Goal: Information Seeking & Learning: Understand process/instructions

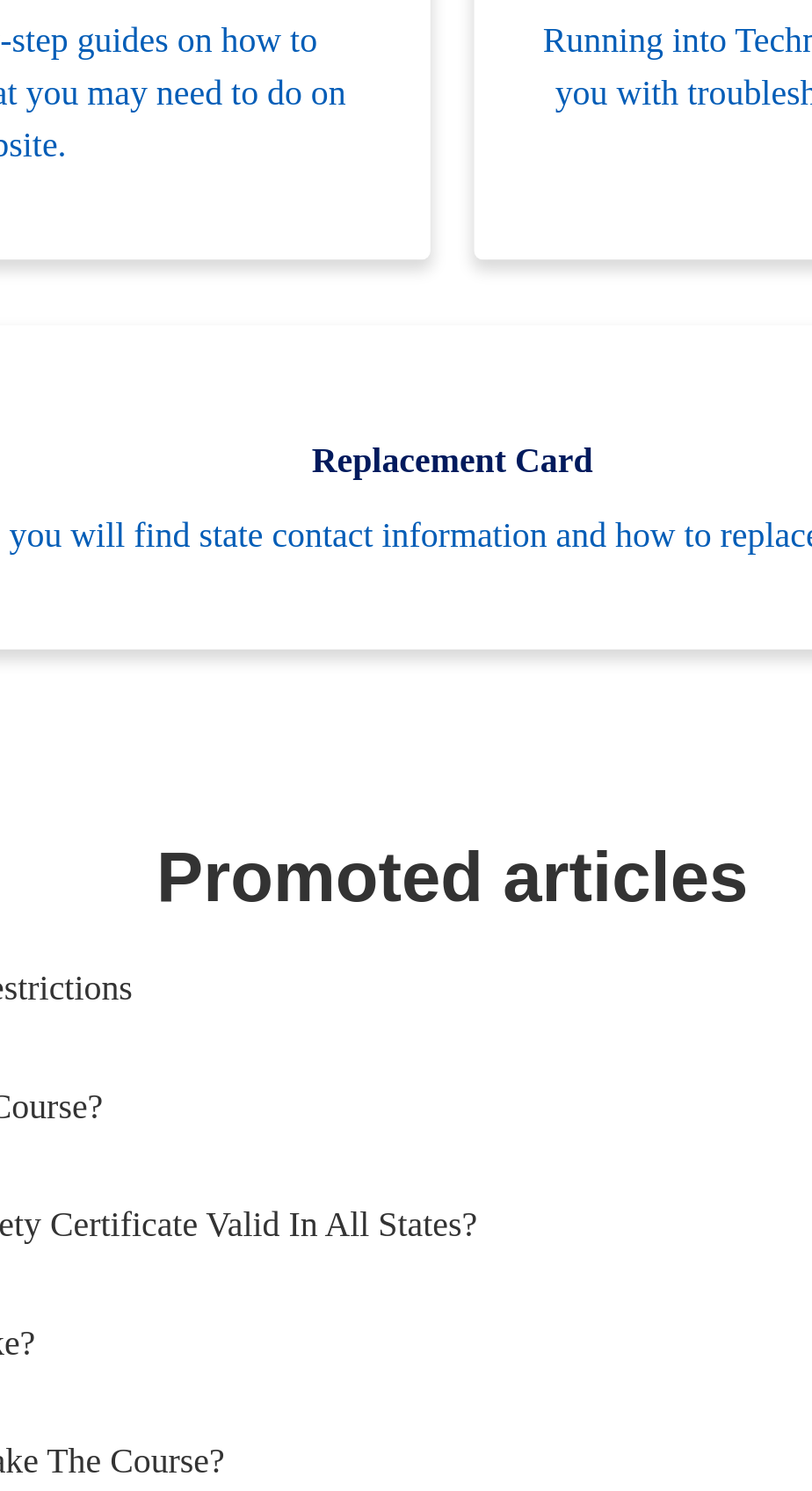
scroll to position [6, 0]
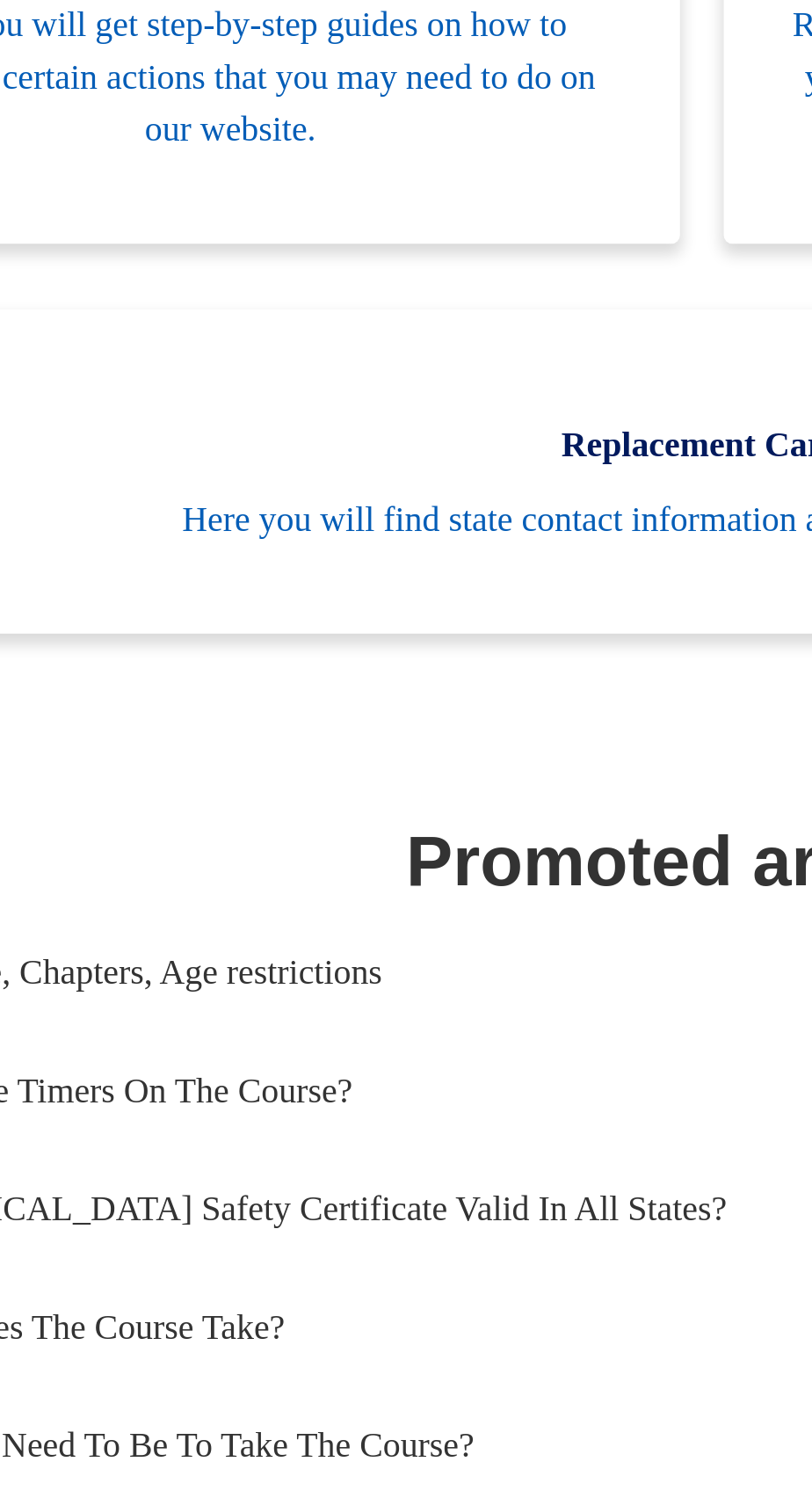
click at [401, 972] on span "Here you will find state contact information and how to replace your card." at bounding box center [406, 961] width 687 height 21
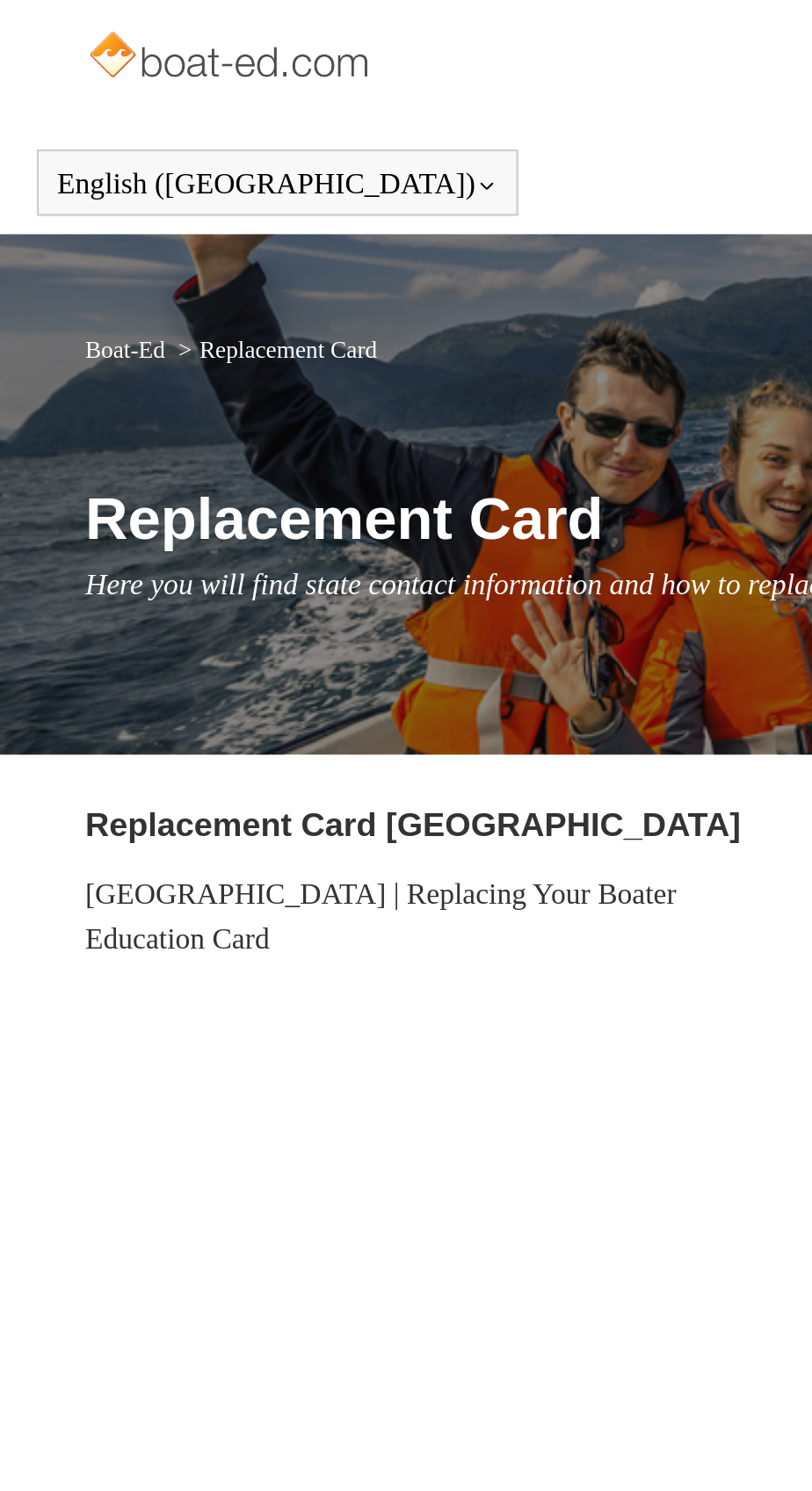
click at [265, 518] on section "Replacement Card Canada Canada | Replacing Your Boater Education Card" at bounding box center [205, 544] width 329 height 324
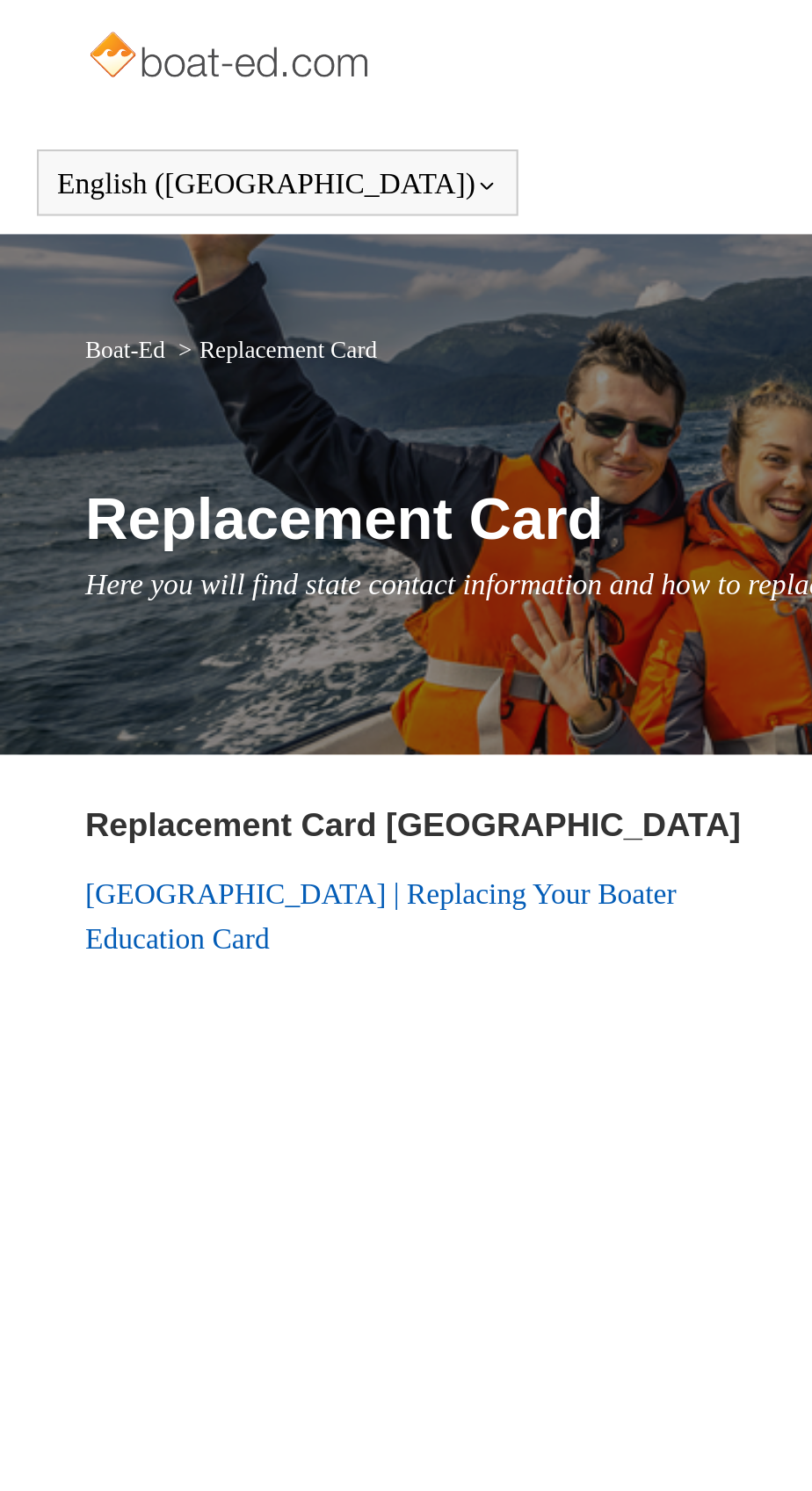
click at [206, 429] on link "Canada | Replacing Your Boater Education Card" at bounding box center [181, 436] width 282 height 36
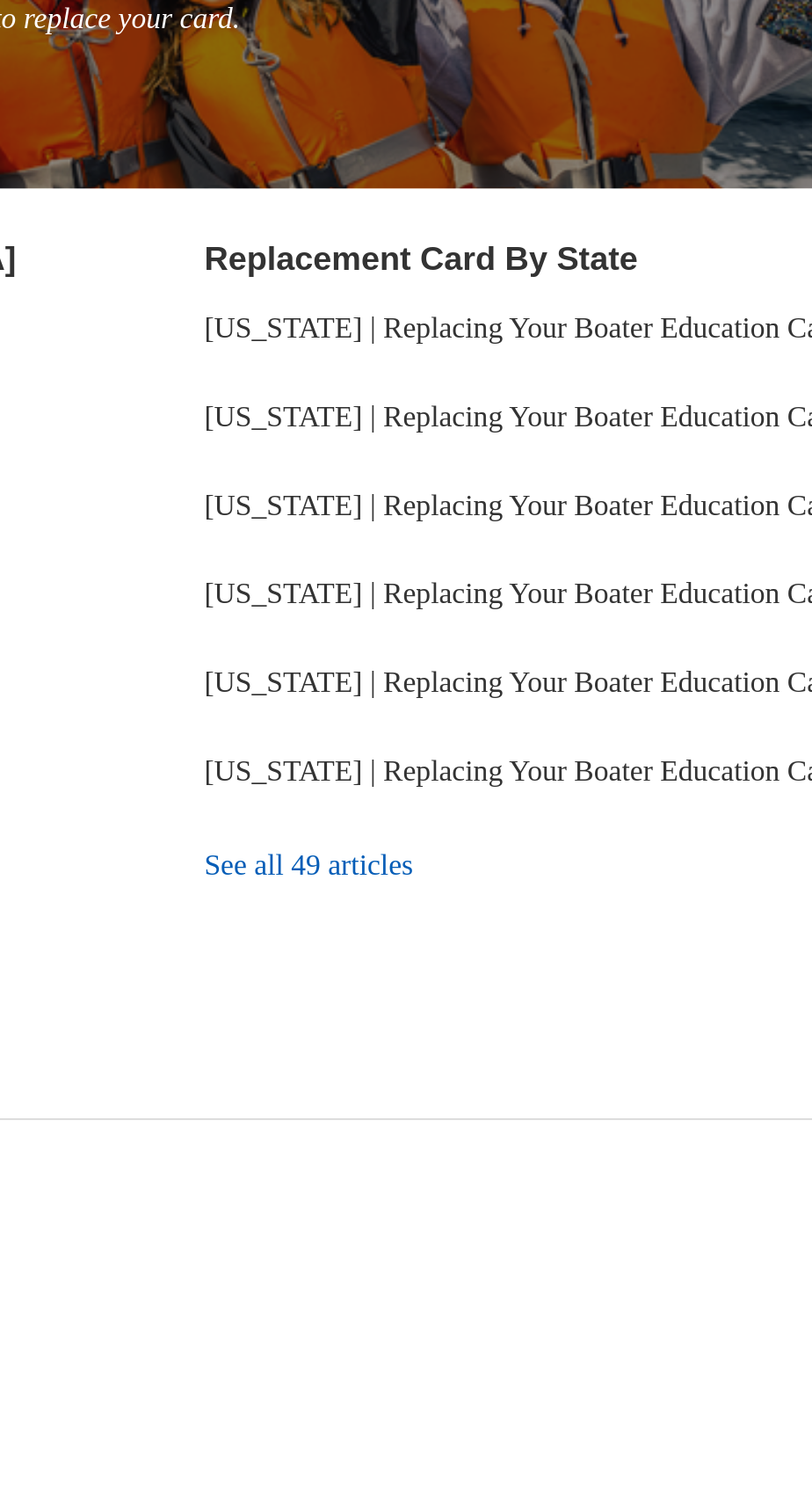
click at [515, 706] on link "See all 49 articles" at bounding box center [607, 682] width 329 height 48
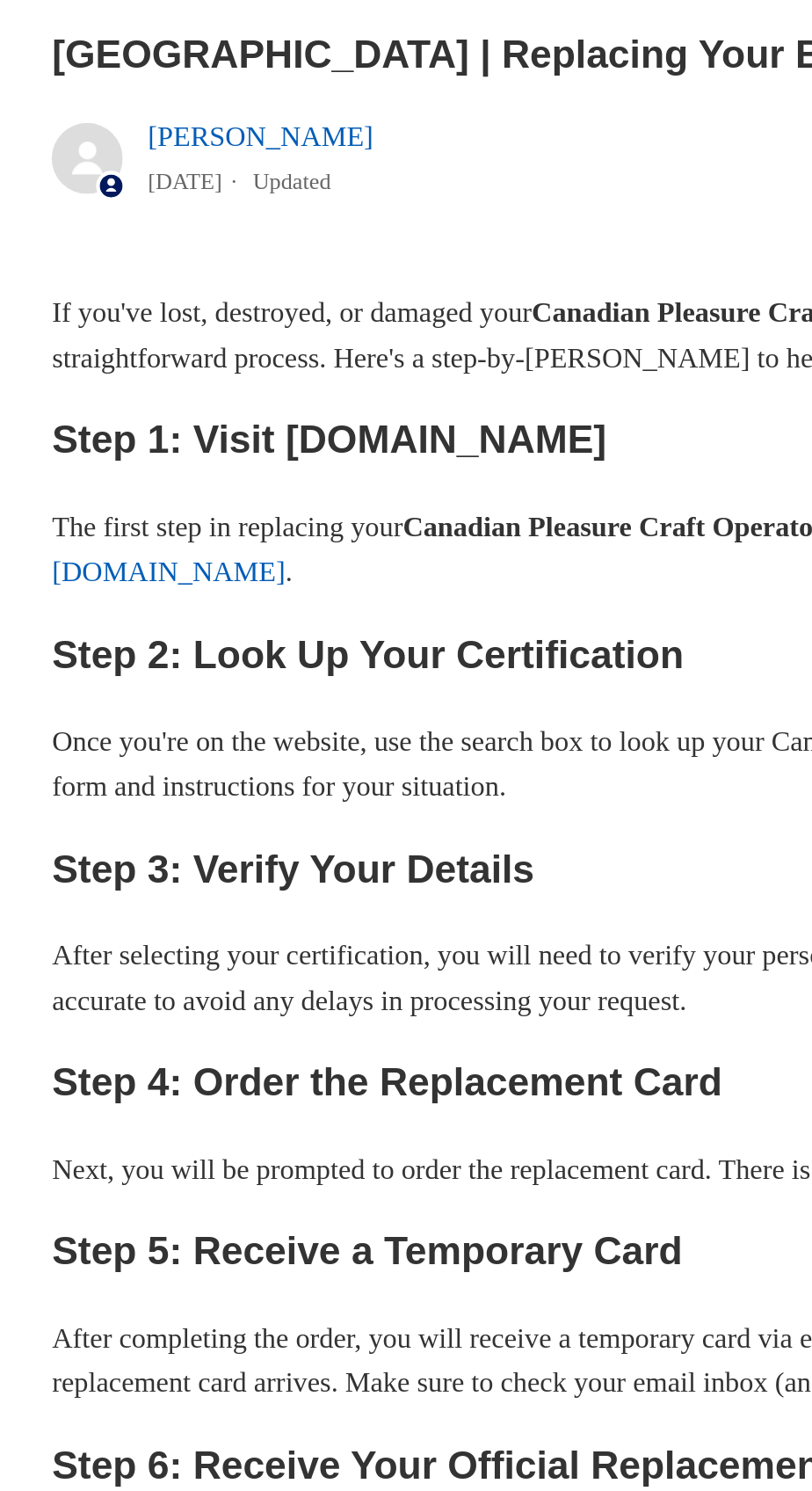
click at [156, 682] on link "[DOMAIN_NAME]" at bounding box center [98, 684] width 116 height 15
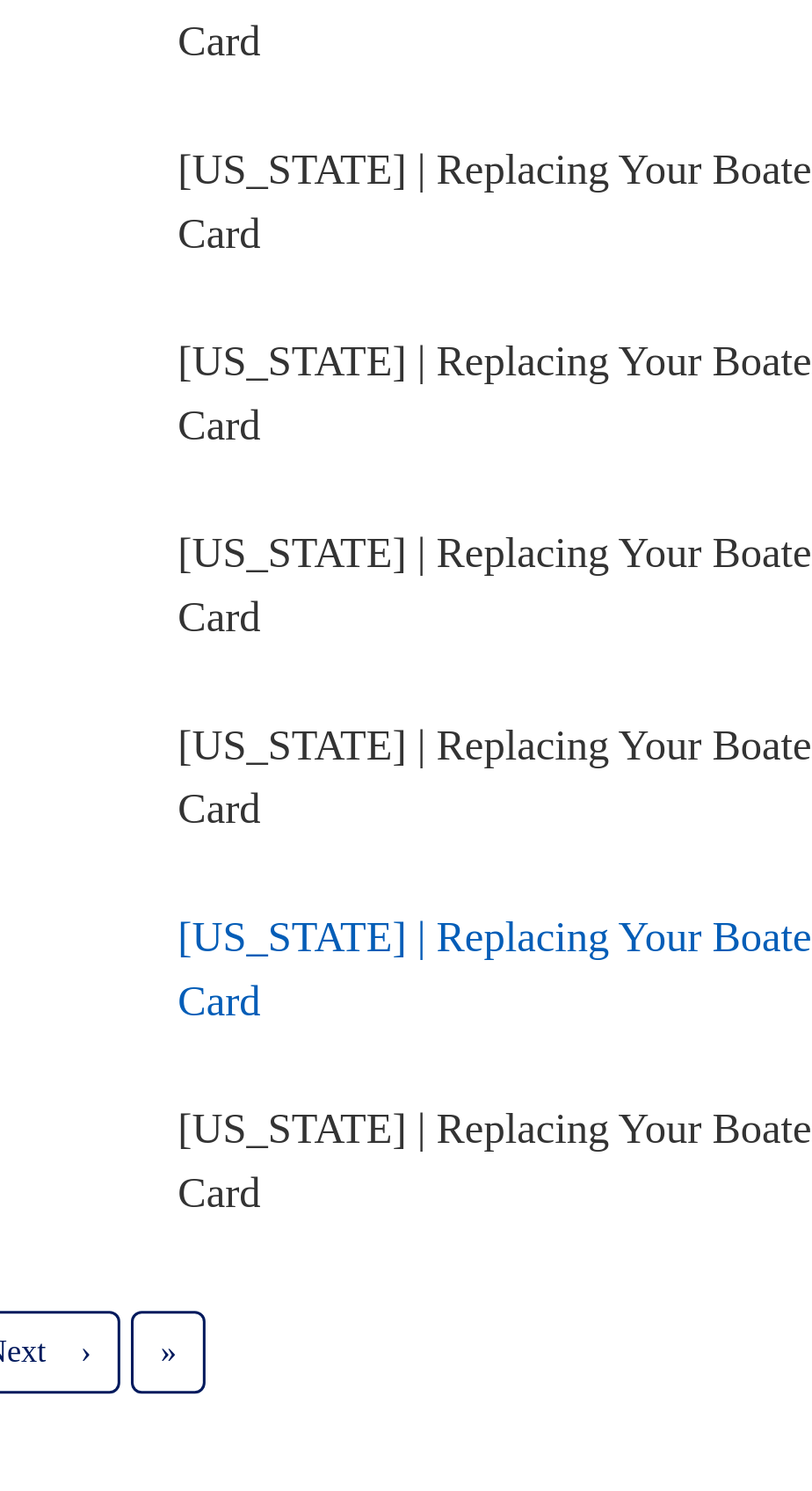
click at [524, 1211] on link "[US_STATE] | Replacing Your Boater Education Card" at bounding box center [580, 1206] width 274 height 36
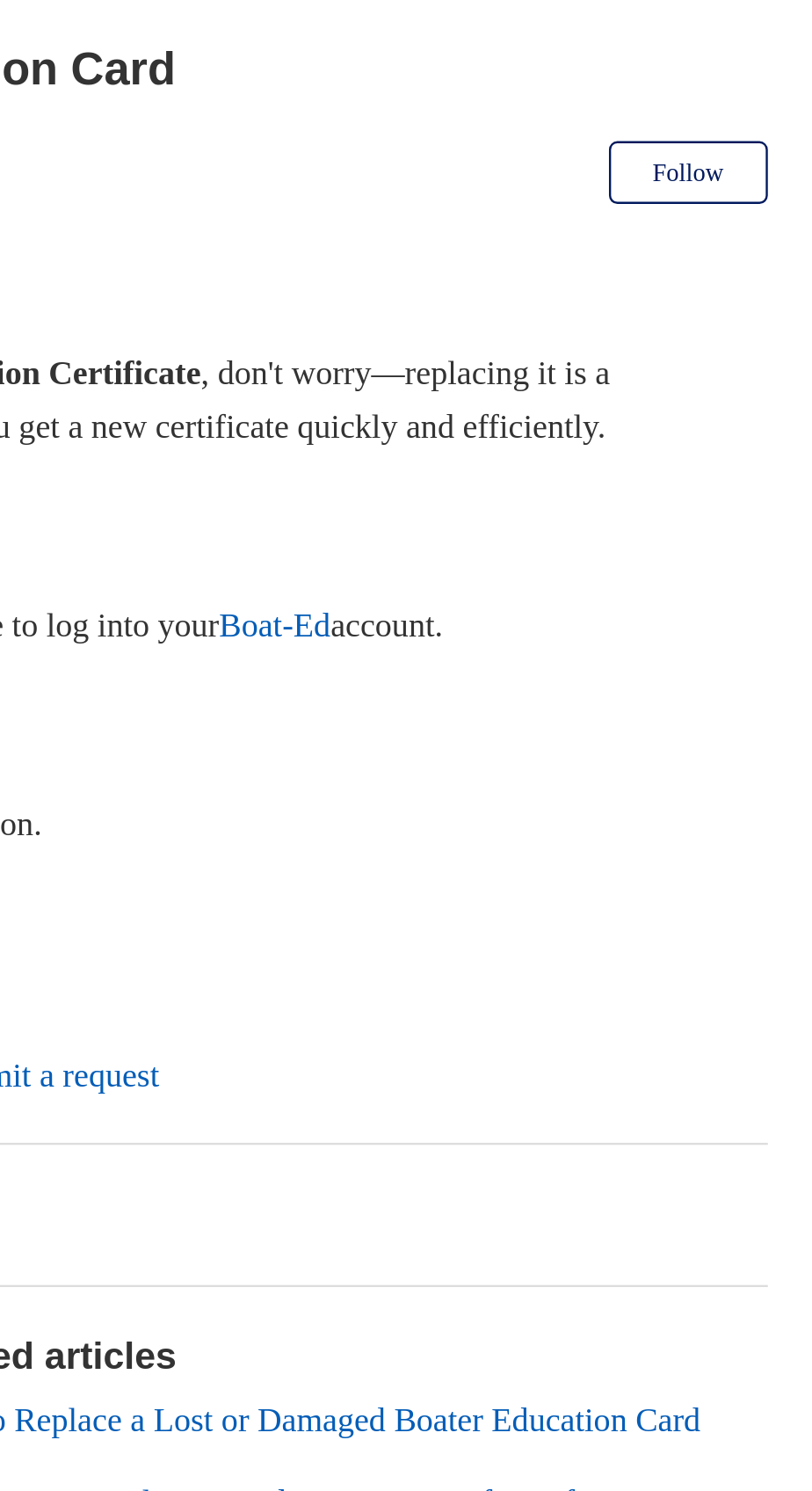
click at [587, 670] on link "Boat-Ed" at bounding box center [564, 662] width 47 height 15
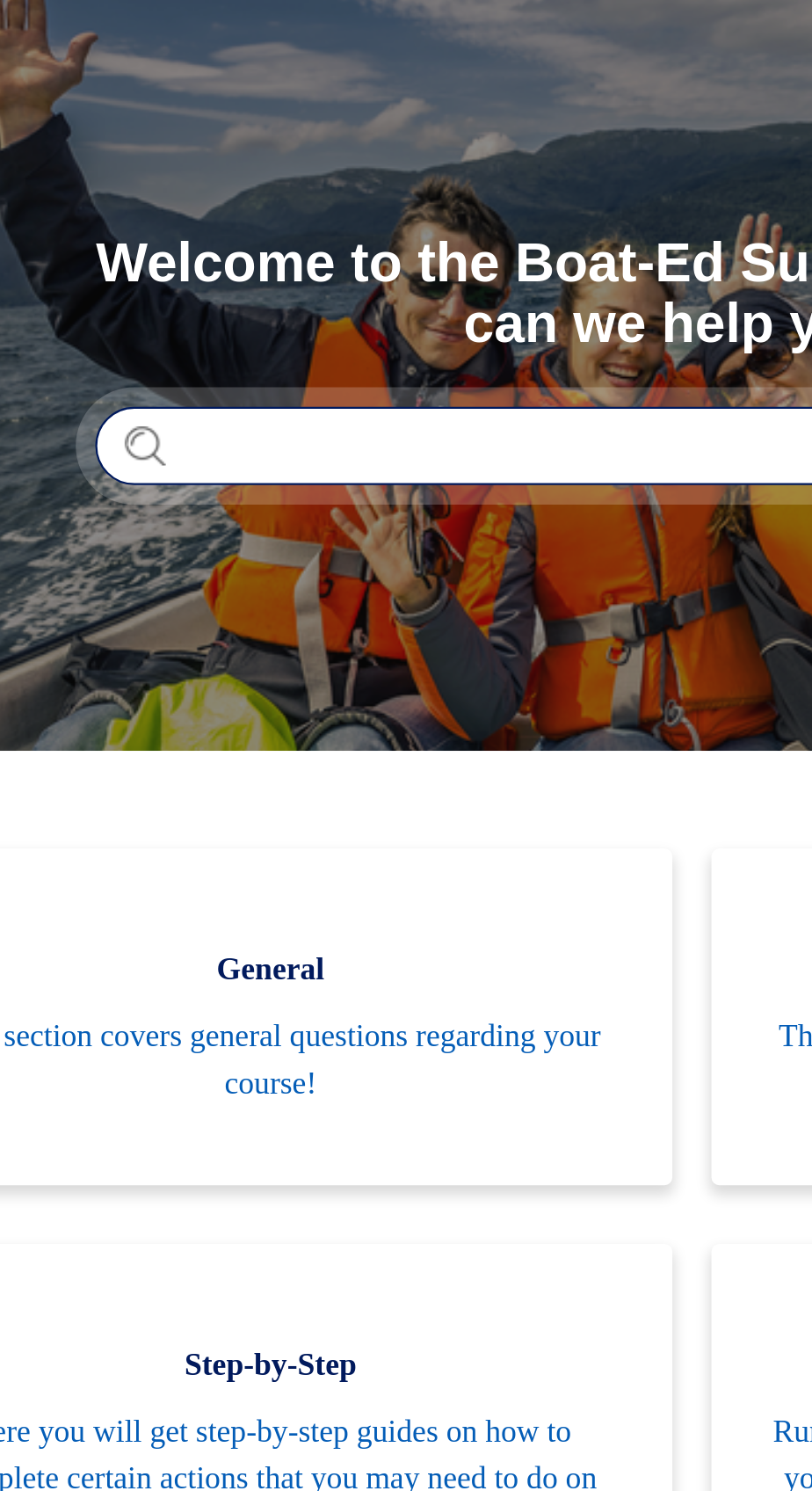
click at [216, 327] on input "Search" at bounding box center [406, 326] width 536 height 35
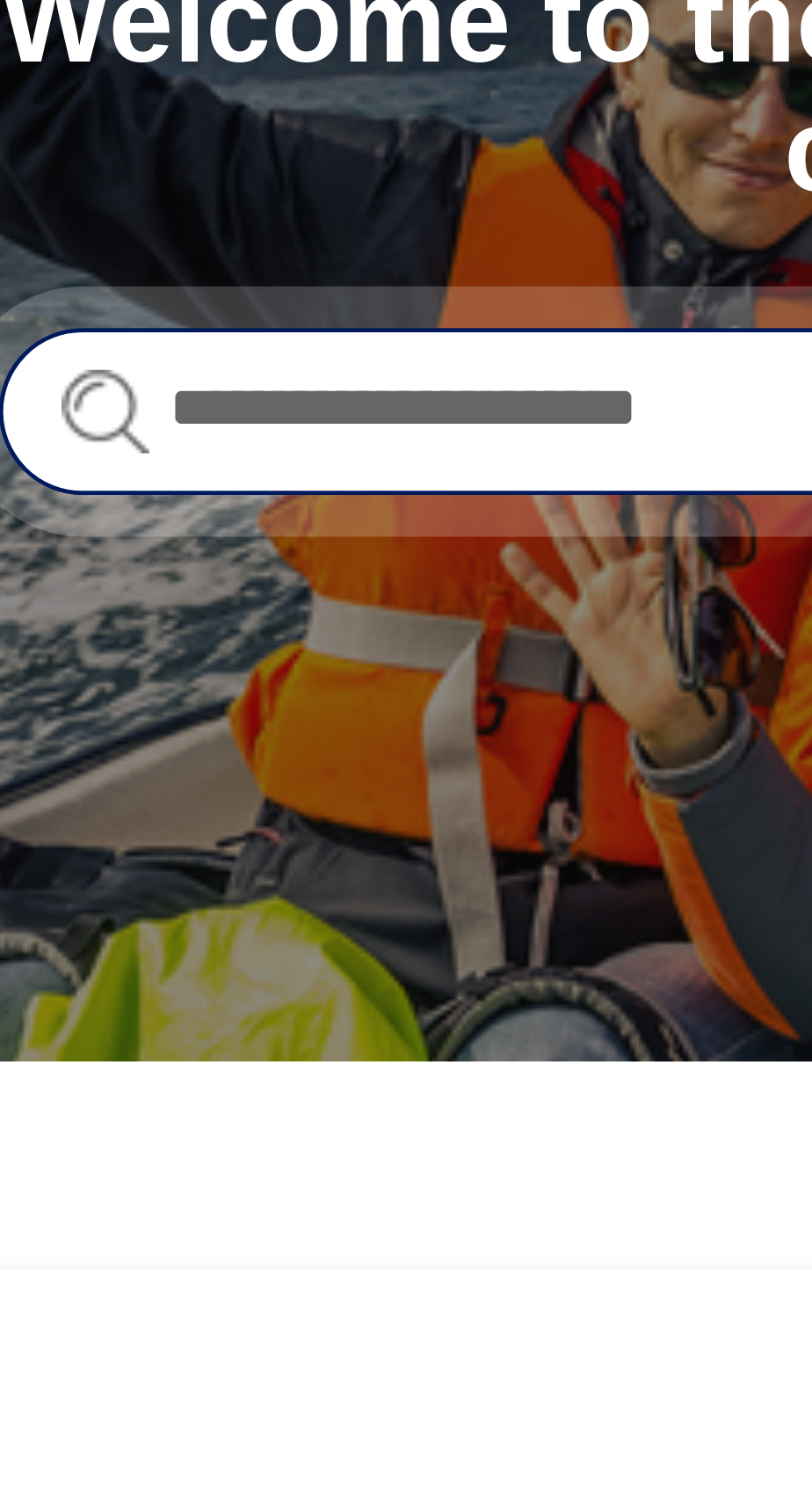
type input "**********"
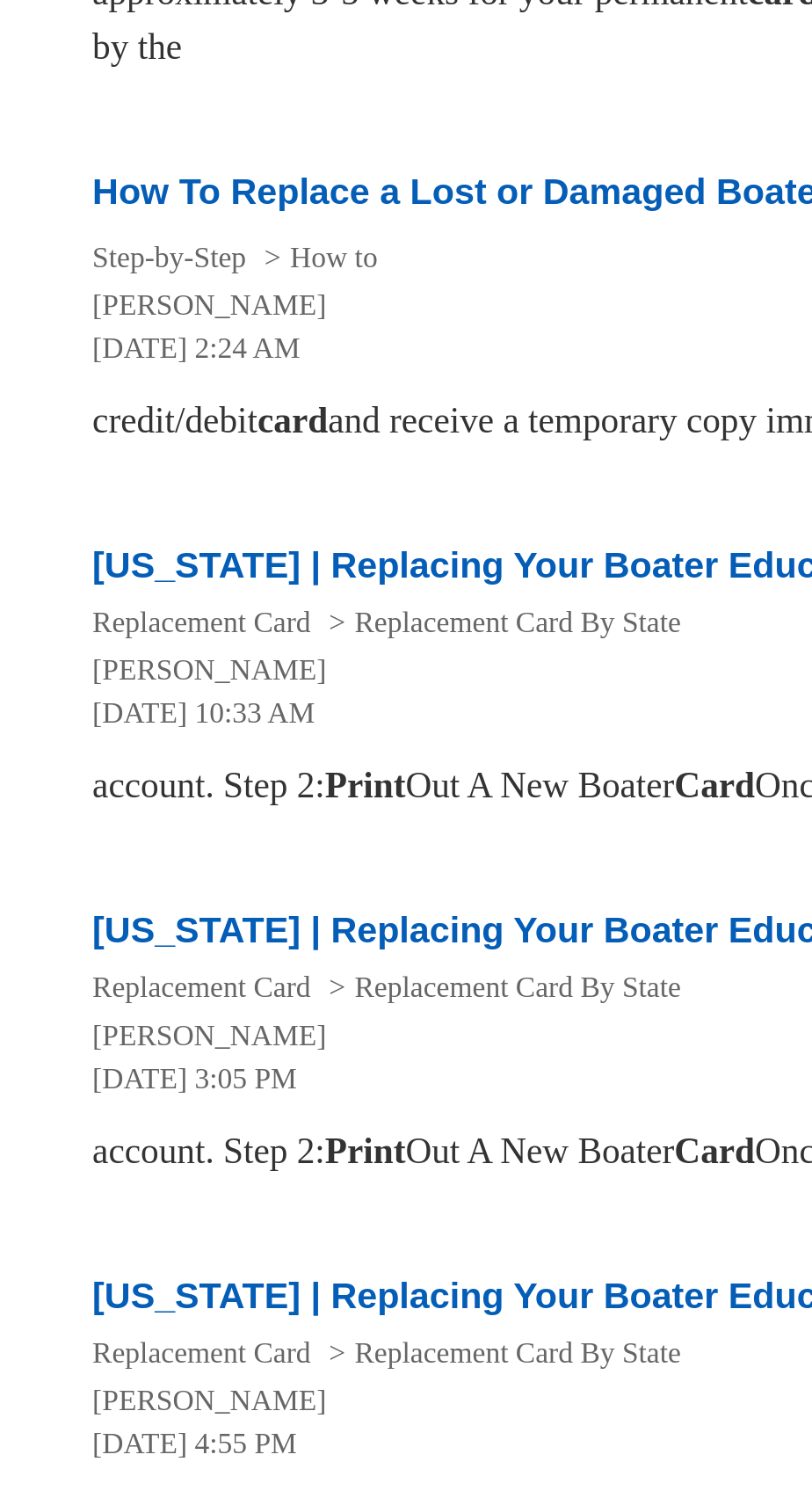
click at [185, 896] on link "Michigan | Replacing Your Boater Education Card" at bounding box center [216, 889] width 351 height 15
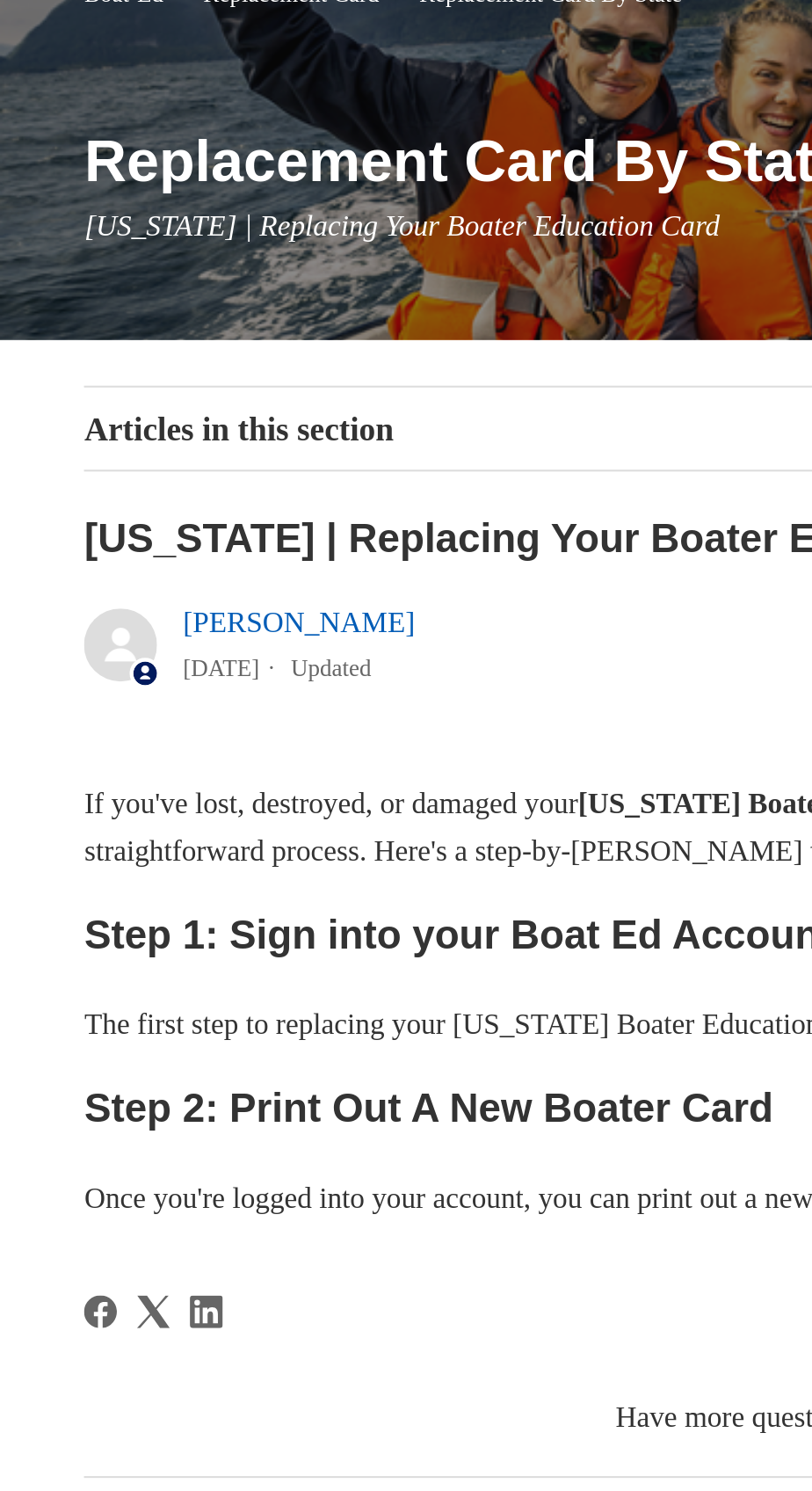
click at [61, 494] on img at bounding box center [58, 480] width 35 height 35
click at [63, 488] on icon at bounding box center [69, 493] width 15 height 15
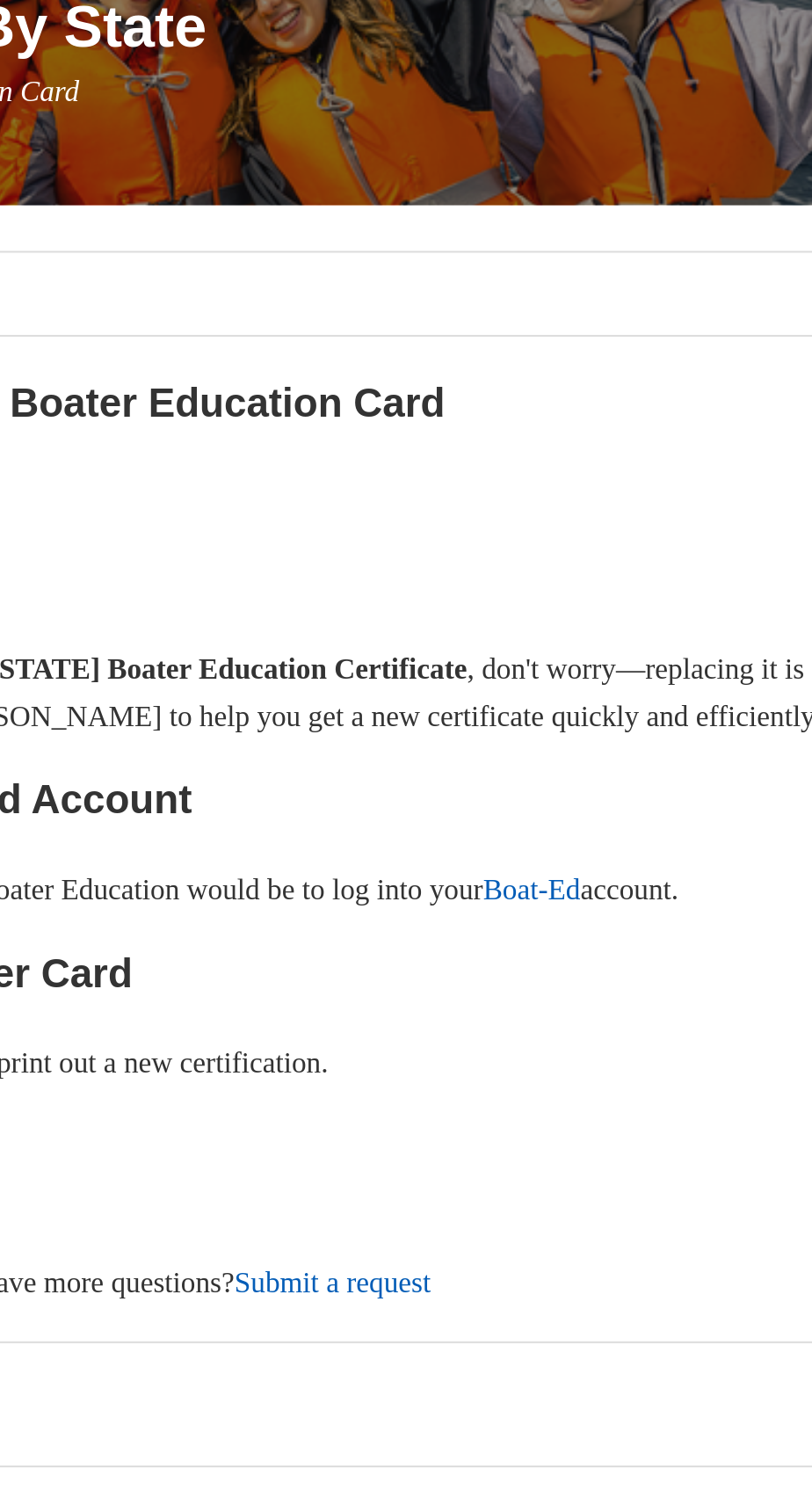
click at [587, 670] on link "Boat-Ed" at bounding box center [564, 662] width 47 height 15
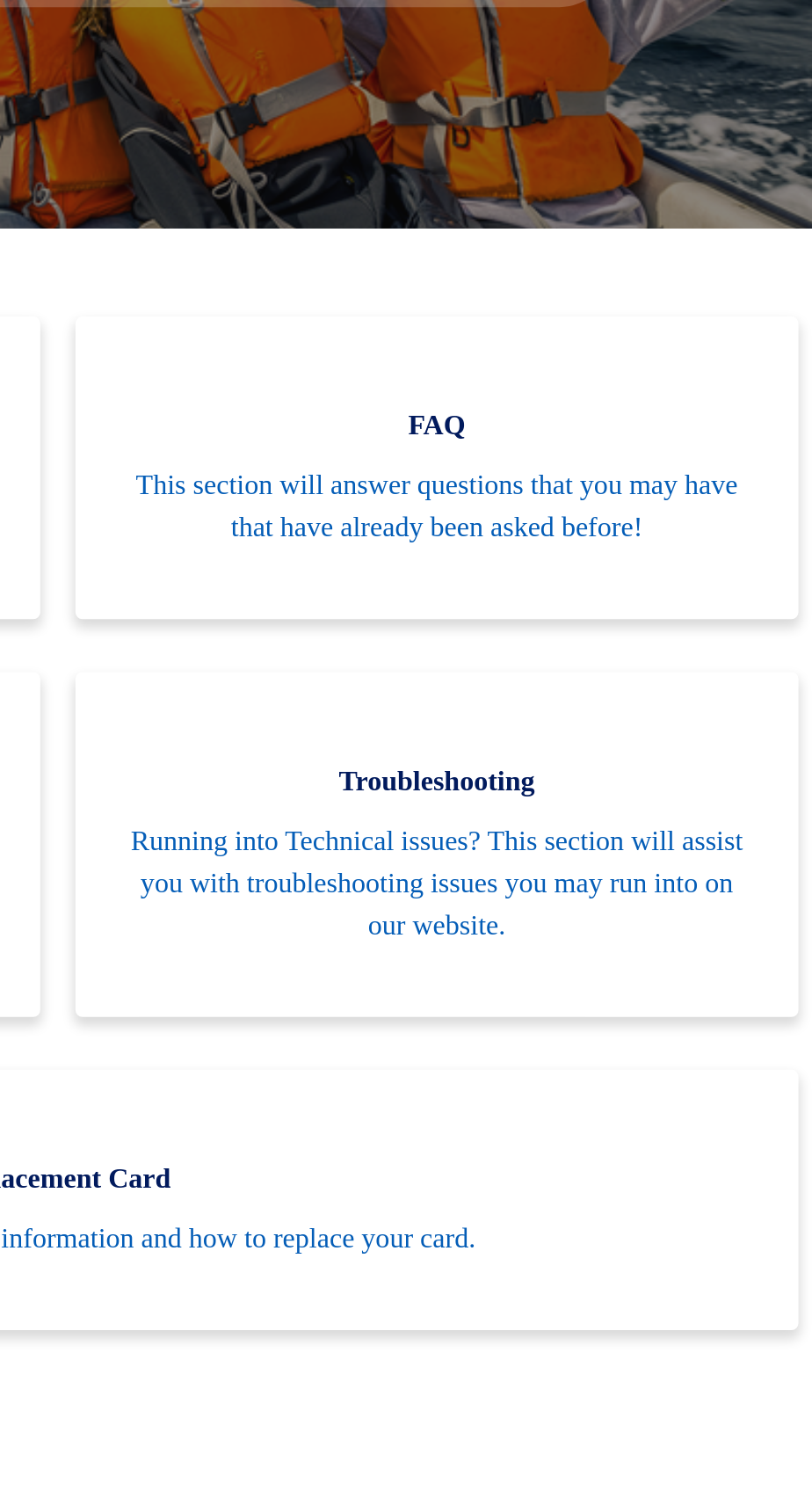
scroll to position [2, 0]
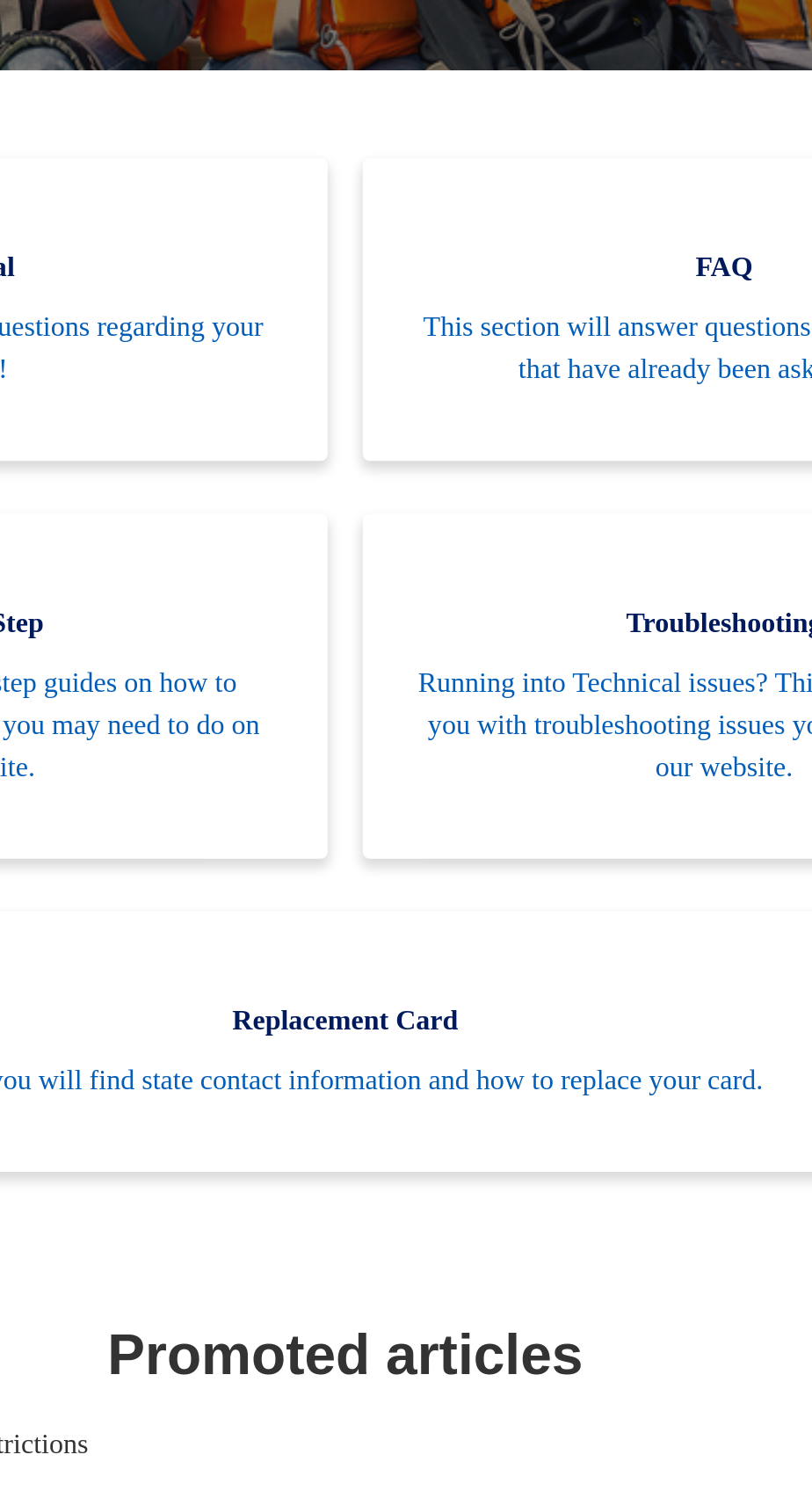
click at [502, 977] on span "Here you will find state contact information and how to replace your card." at bounding box center [406, 966] width 687 height 21
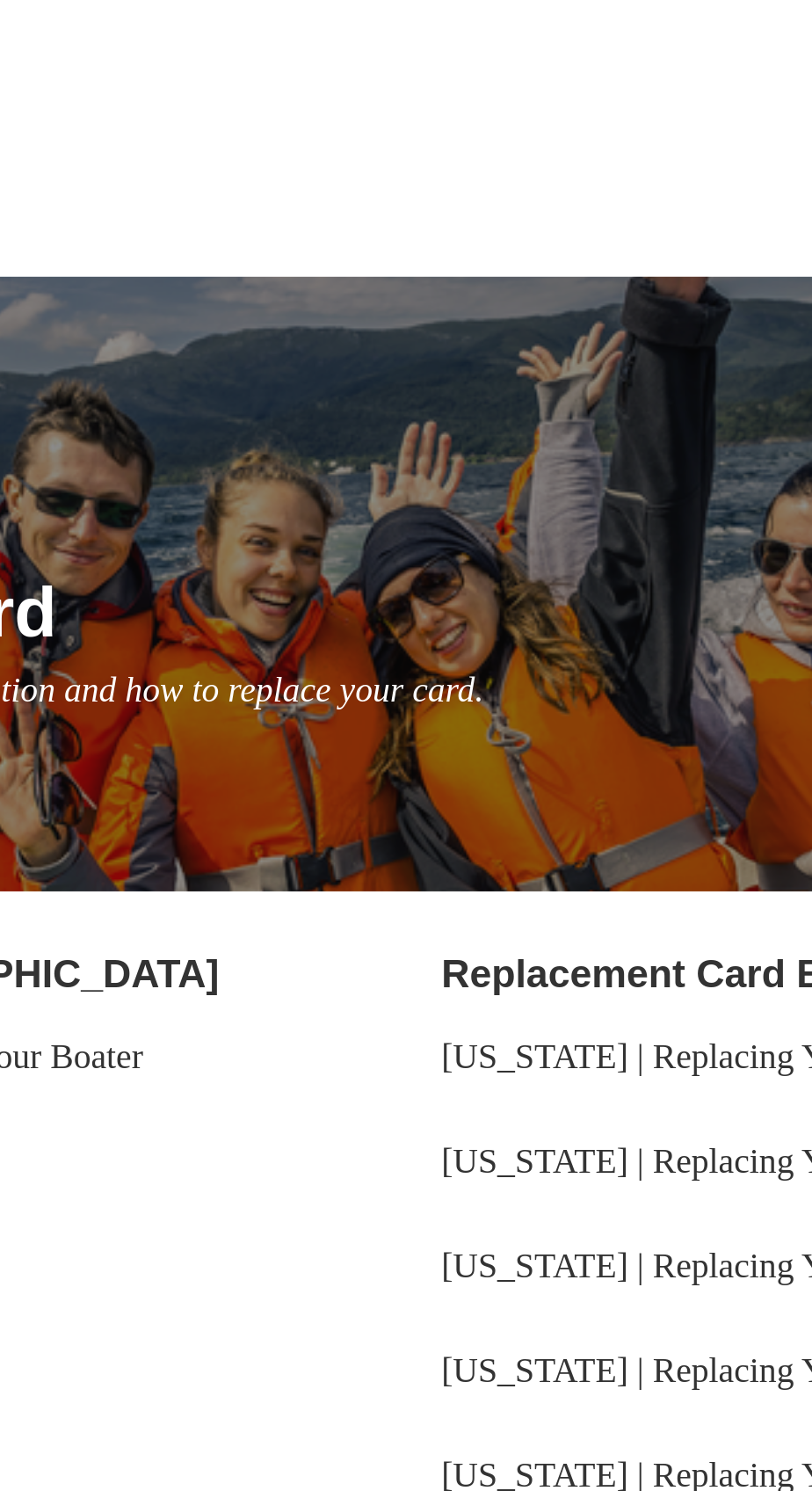
click at [331, 271] on p "Here you will find state contact information and how to replace your card." at bounding box center [406, 278] width 731 height 21
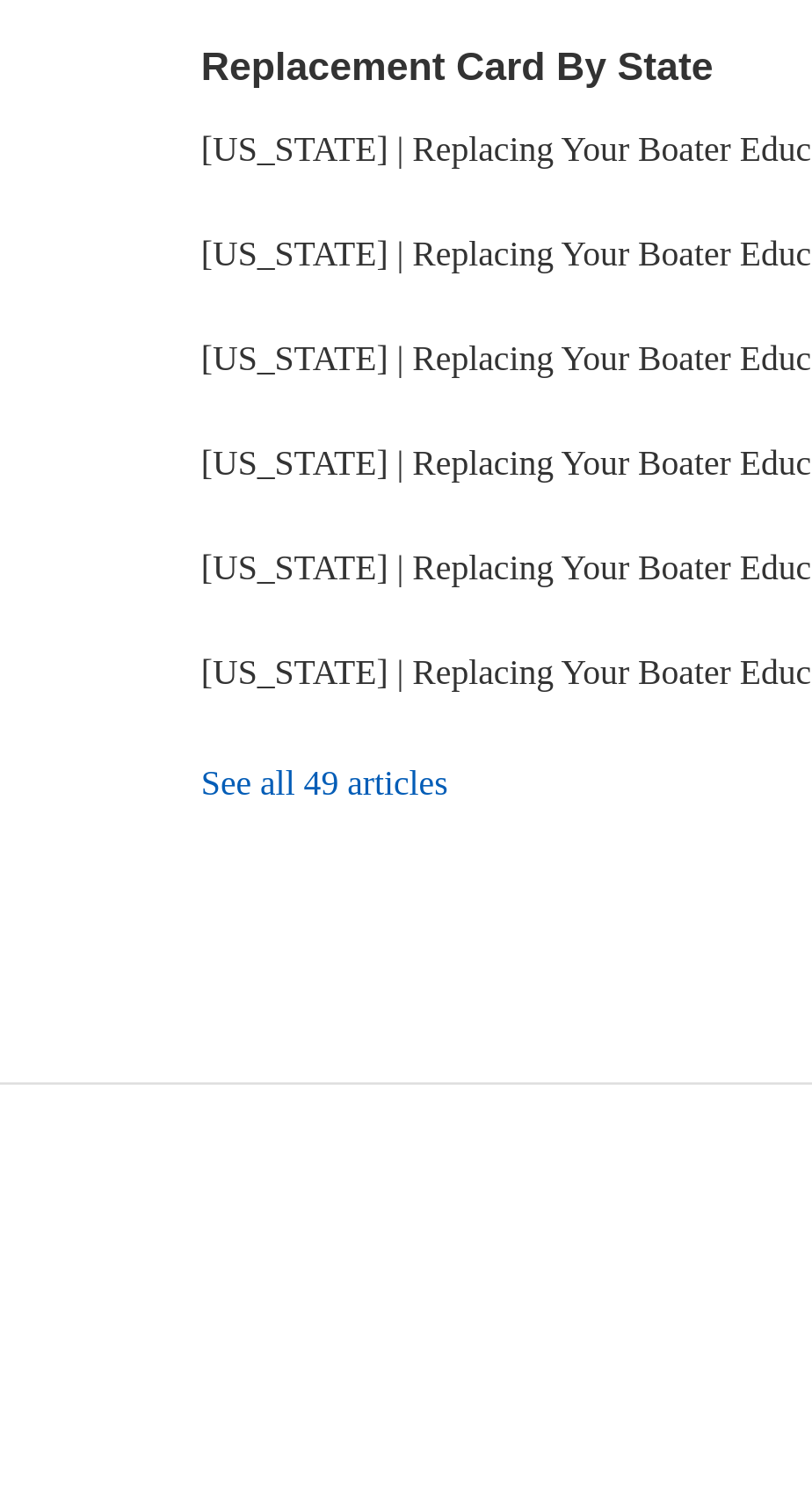
click at [531, 706] on link "See all 49 articles" at bounding box center [607, 682] width 329 height 48
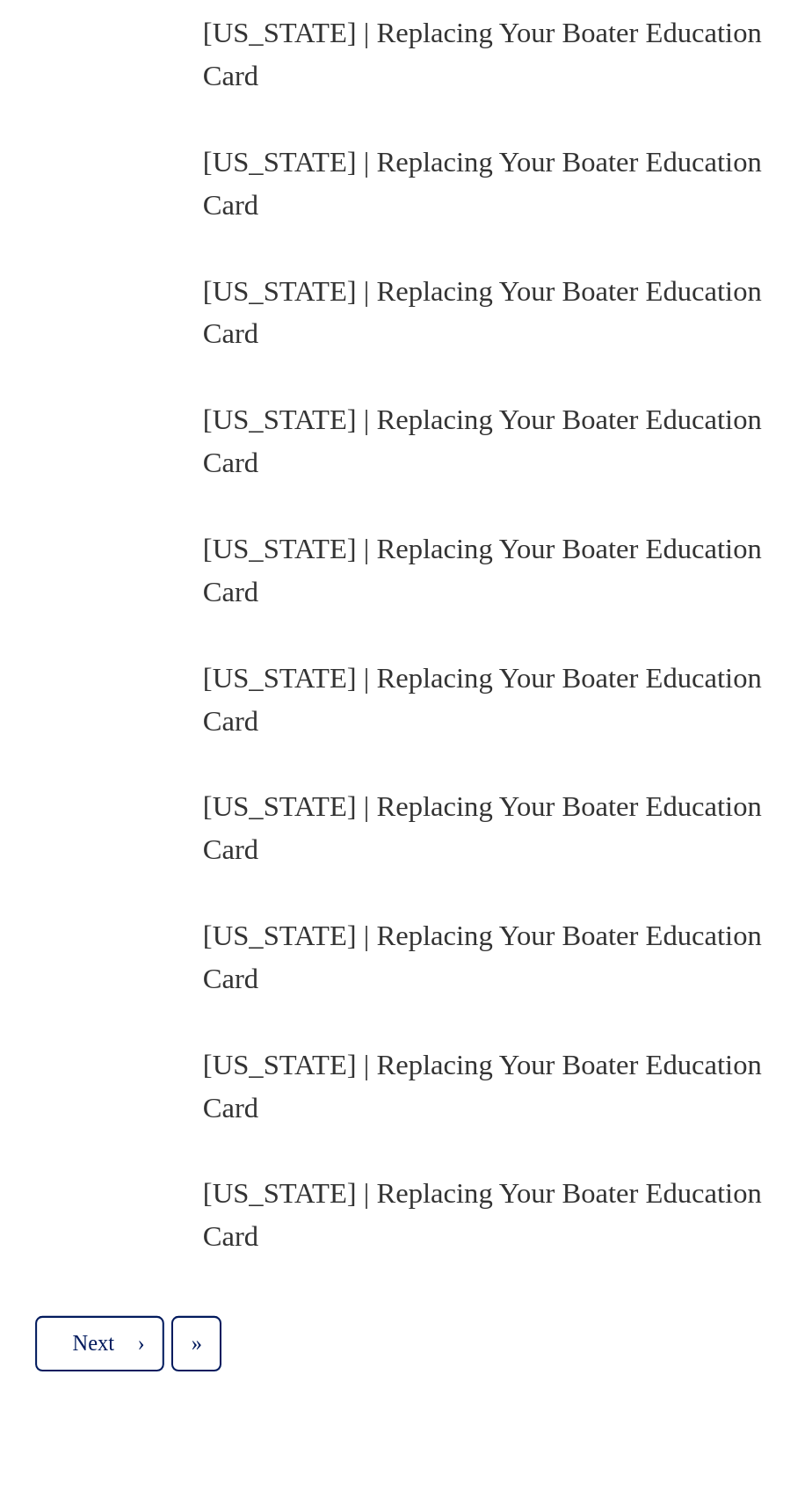
click at [605, 1202] on link "Michigan | Replacing Your Boater Education Card" at bounding box center [580, 1206] width 274 height 36
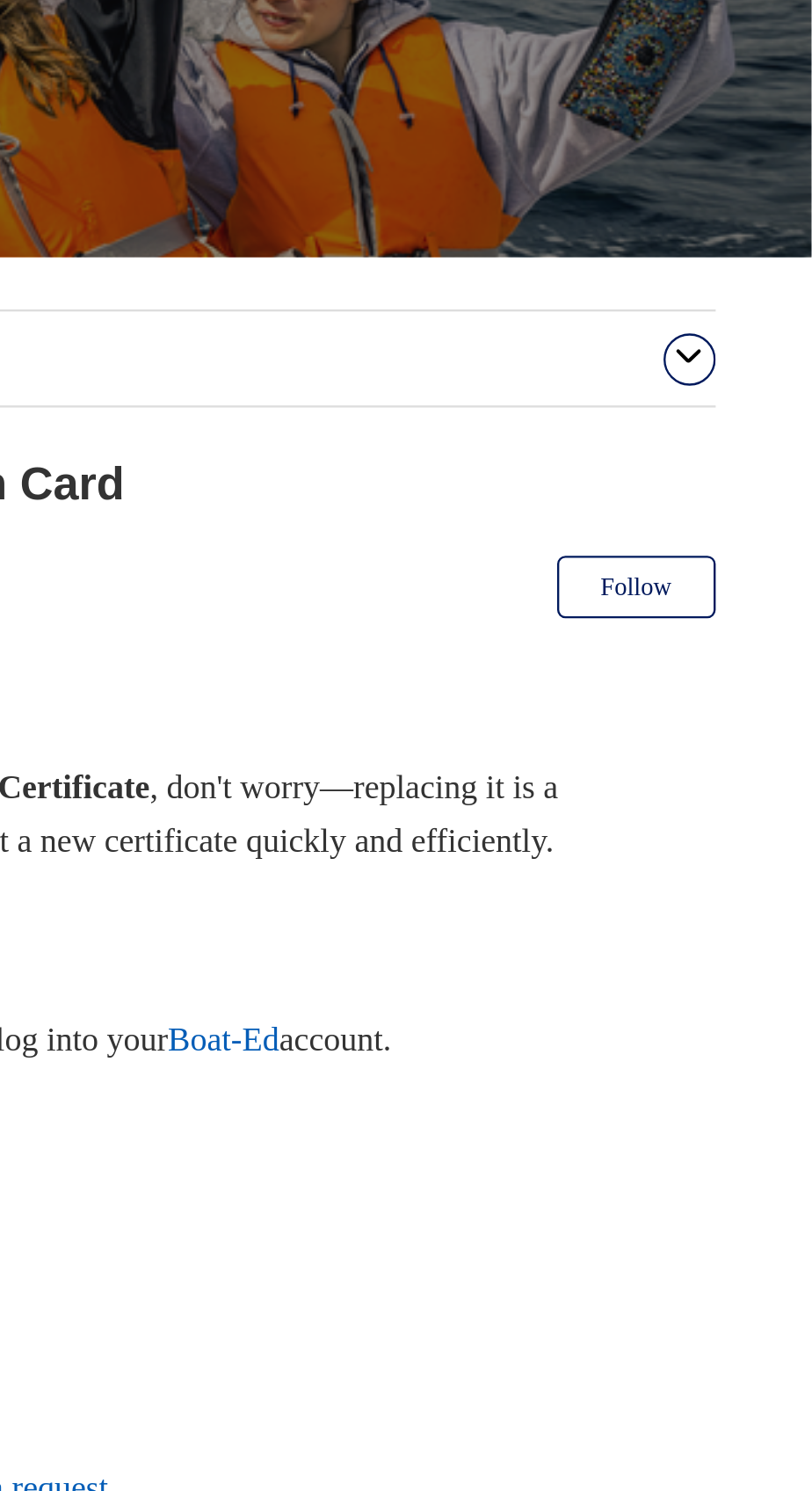
click at [764, 381] on icon "button" at bounding box center [760, 374] width 17 height 17
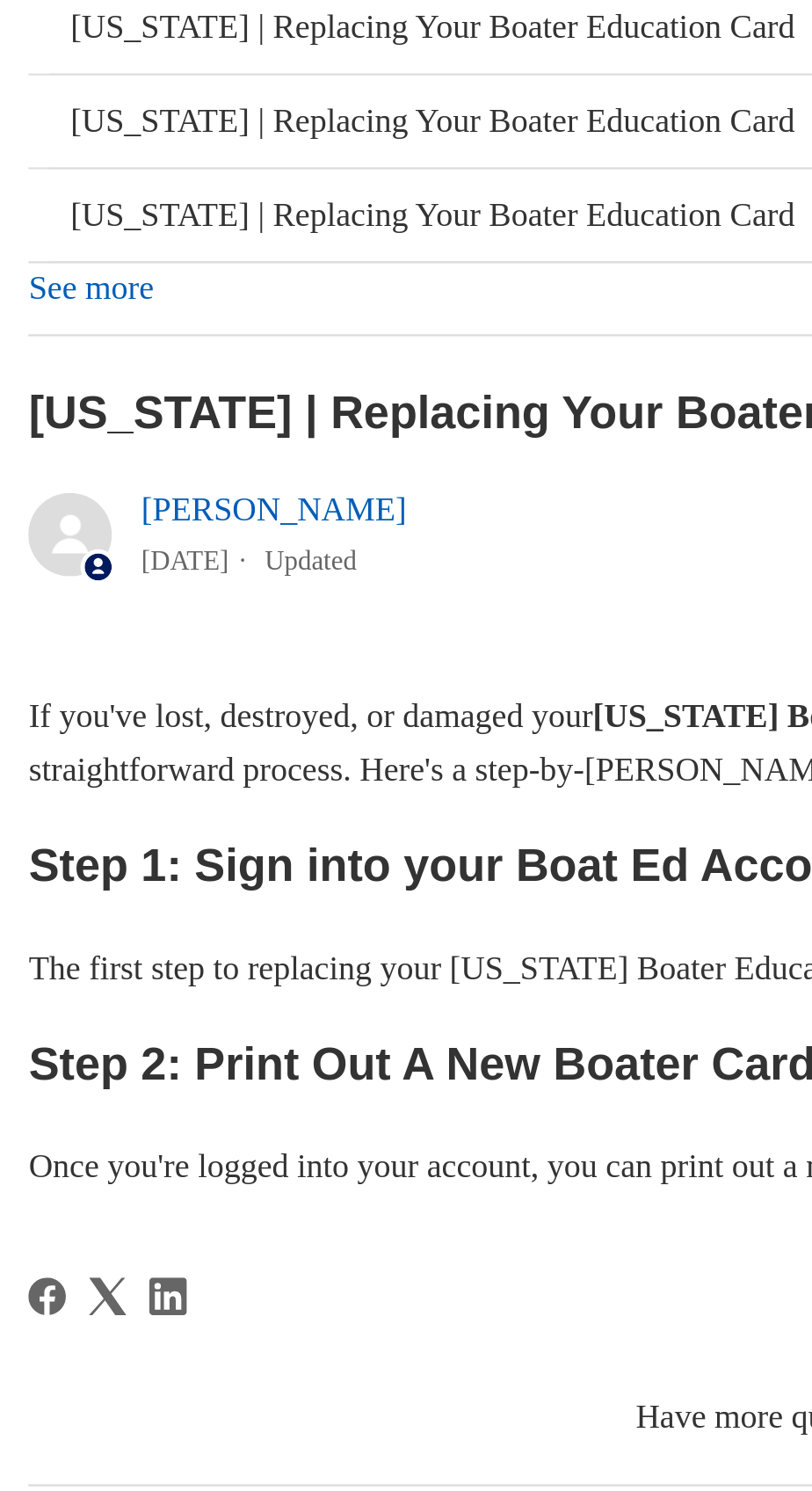
click at [249, 1062] on h2 "Step 1: Sign into your Boat Ed Account" at bounding box center [406, 1047] width 731 height 31
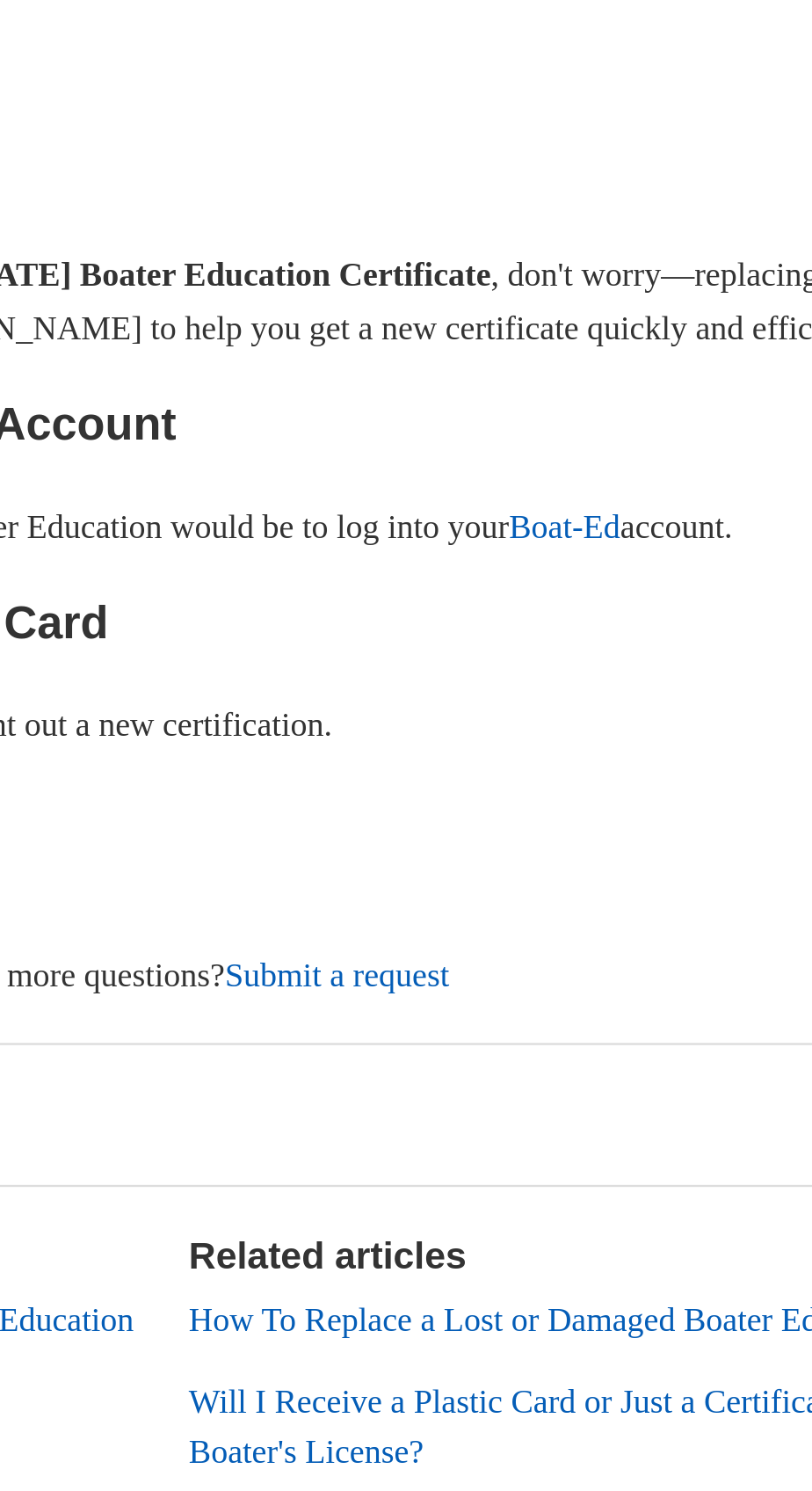
scroll to position [262, 0]
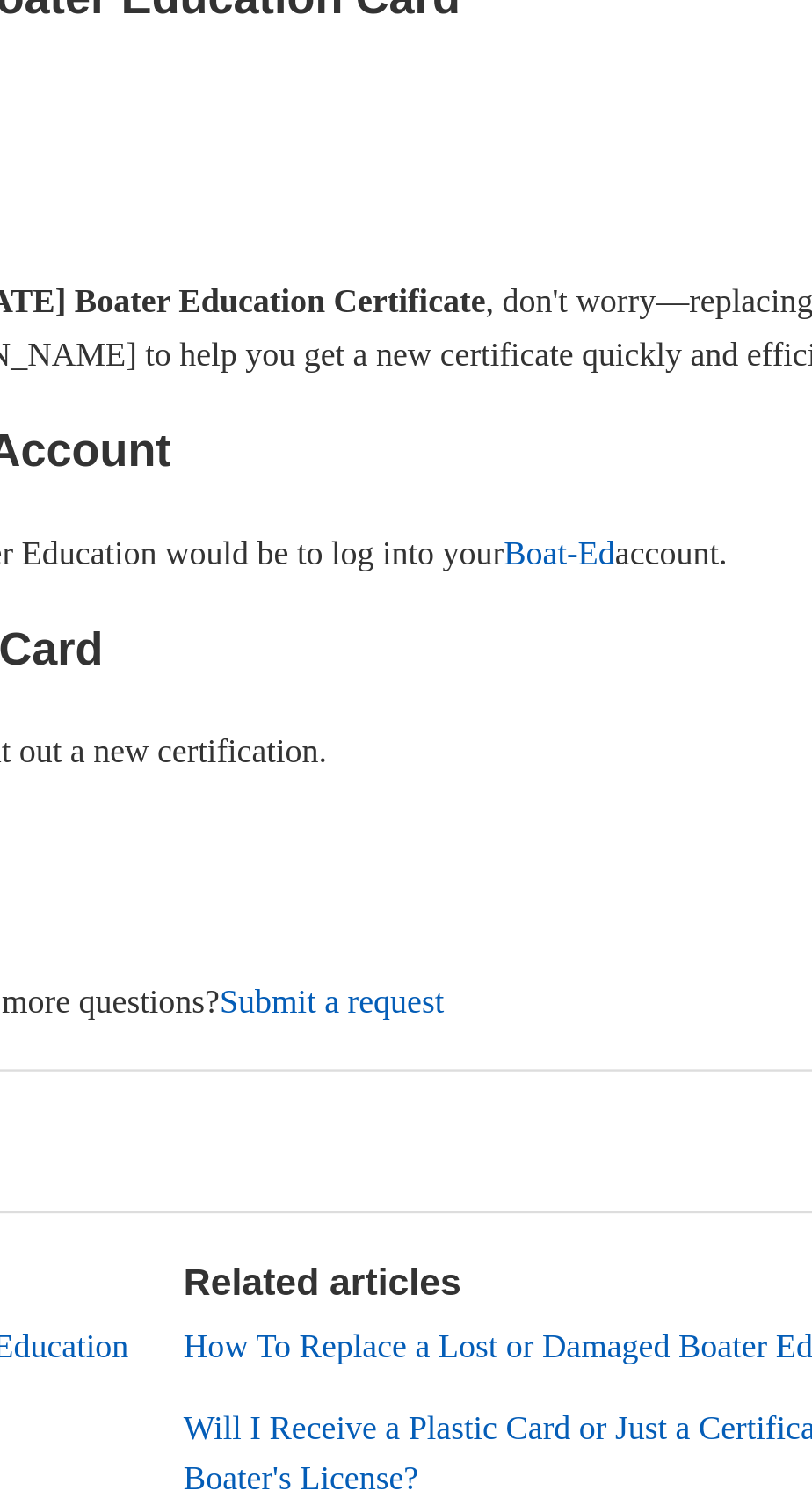
click at [499, 1031] on link "Submit a request" at bounding box center [469, 1032] width 95 height 15
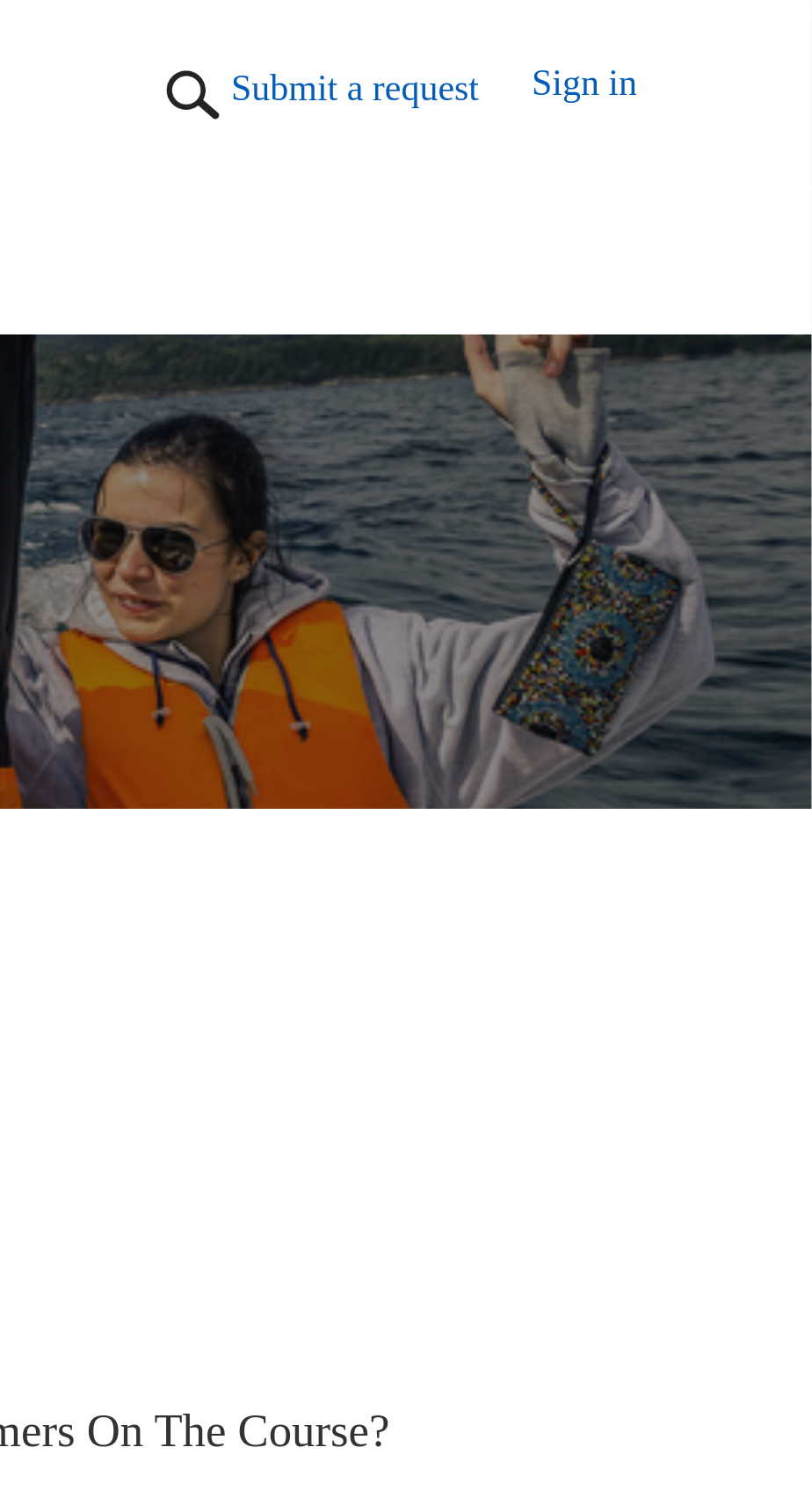
click at [739, 33] on link "Sign in" at bounding box center [745, 31] width 53 height 26
